Goal: Task Accomplishment & Management: Manage account settings

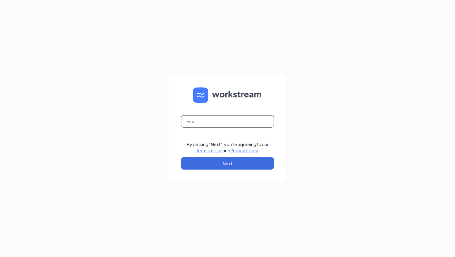
click at [241, 126] on input "text" at bounding box center [227, 121] width 93 height 12
type input "madeline.nicole15@gmail.com"
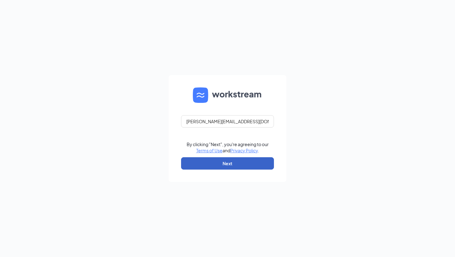
click at [221, 166] on button "Next" at bounding box center [227, 163] width 93 height 12
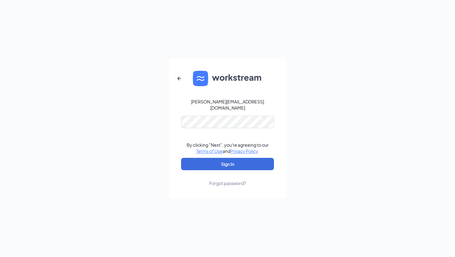
click at [217, 112] on form "madeline.nicole15@gmail.com By clicking "Next", you're agreeing to our Terms of…" at bounding box center [228, 128] width 118 height 140
click at [181, 158] on button "Sign In" at bounding box center [227, 164] width 93 height 12
click at [150, 121] on div "madeline.nicole15@gmail.com By clicking "Next", you're agreeing to our Terms of…" at bounding box center [227, 128] width 455 height 257
click at [181, 158] on button "Sign In" at bounding box center [227, 164] width 93 height 12
click at [251, 159] on button "Sign In" at bounding box center [227, 164] width 93 height 12
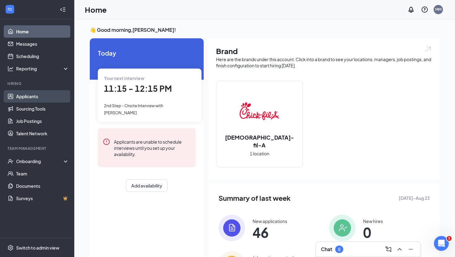
click at [29, 96] on link "Applicants" at bounding box center [42, 96] width 53 height 12
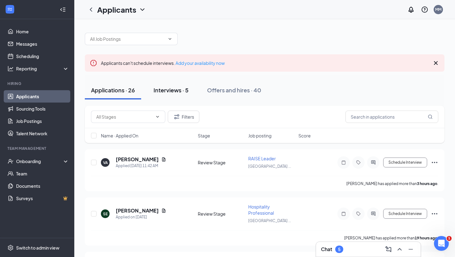
click at [167, 93] on div "Interviews · 5" at bounding box center [170, 90] width 35 height 8
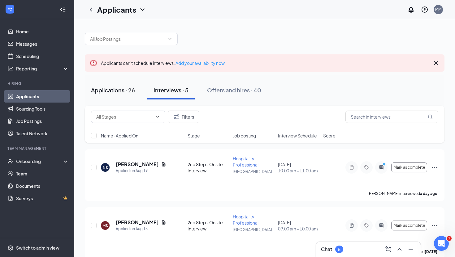
click at [120, 91] on div "Applications · 26" at bounding box center [113, 90] width 44 height 8
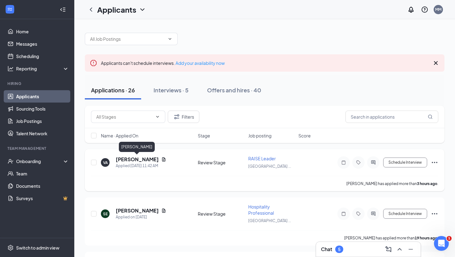
click at [128, 158] on h5 "[PERSON_NAME]" at bounding box center [137, 159] width 43 height 7
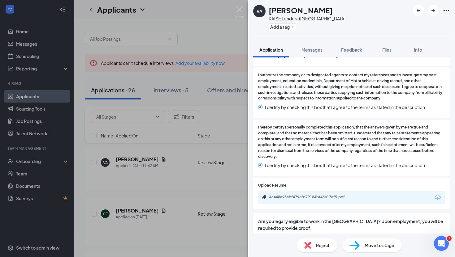
scroll to position [1209, 0]
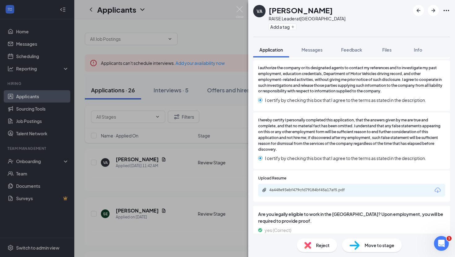
click at [439, 187] on icon "Download" at bounding box center [437, 190] width 7 height 7
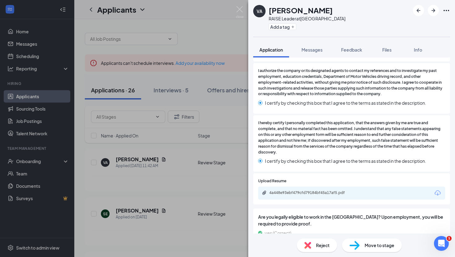
click at [380, 250] on div "Move to stage" at bounding box center [372, 246] width 60 height 14
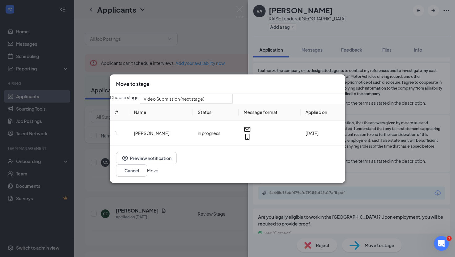
click at [158, 172] on button "Move" at bounding box center [152, 170] width 11 height 7
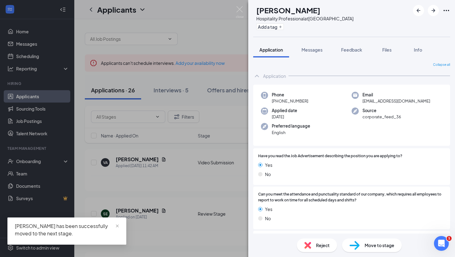
click at [165, 195] on div "SE [PERSON_NAME] Hospitality Professional at [GEOGRAPHIC_DATA] Add a tag Applic…" at bounding box center [227, 128] width 455 height 257
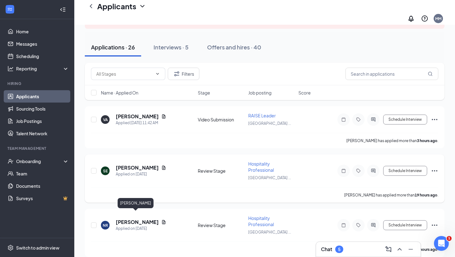
scroll to position [48, 0]
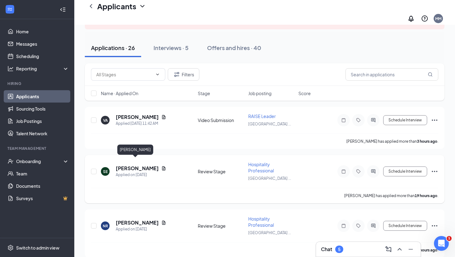
click at [133, 165] on h5 "[PERSON_NAME]" at bounding box center [137, 168] width 43 height 7
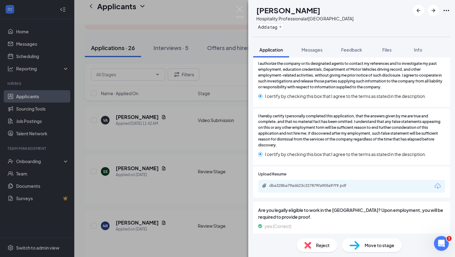
scroll to position [881, 0]
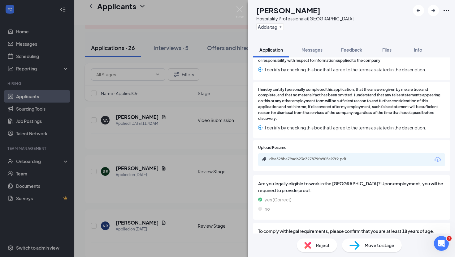
click at [437, 156] on icon "Download" at bounding box center [437, 159] width 7 height 7
click at [367, 249] on span "Move to stage" at bounding box center [379, 245] width 30 height 7
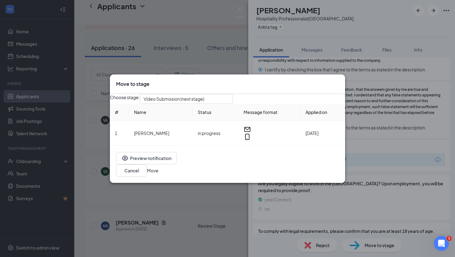
click at [158, 173] on button "Move" at bounding box center [152, 170] width 11 height 7
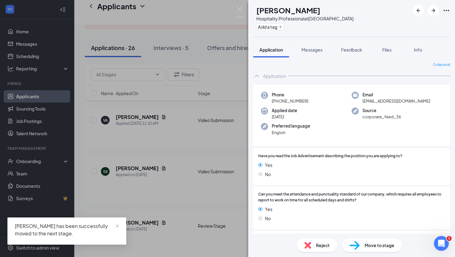
click at [154, 173] on div "[PERSON_NAME] Hospitality Professional at [GEOGRAPHIC_DATA] Add a tag Applicati…" at bounding box center [227, 128] width 455 height 257
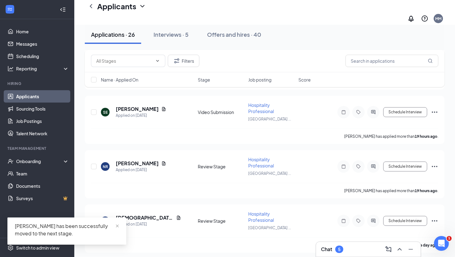
scroll to position [112, 0]
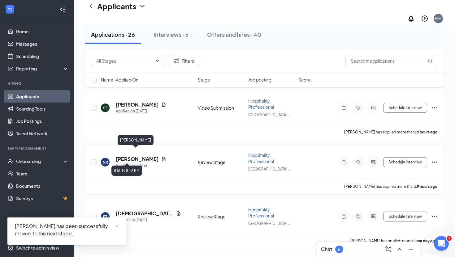
click at [131, 156] on h5 "[PERSON_NAME]" at bounding box center [137, 159] width 43 height 7
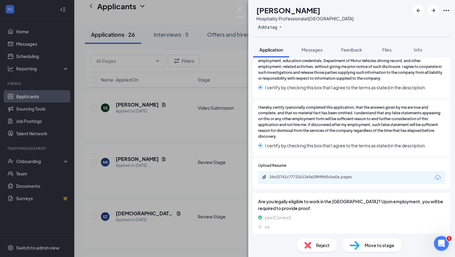
scroll to position [873, 0]
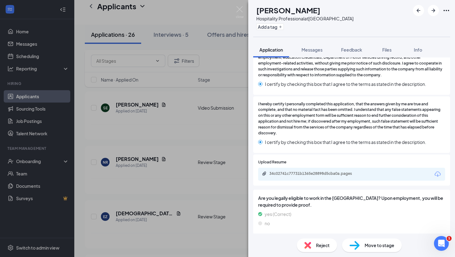
click at [436, 168] on div "34c02741c77731b1365e28898d5cba0a.pages" at bounding box center [351, 174] width 187 height 13
click at [436, 171] on icon "Download" at bounding box center [437, 174] width 7 height 7
